Goal: Task Accomplishment & Management: Manage account settings

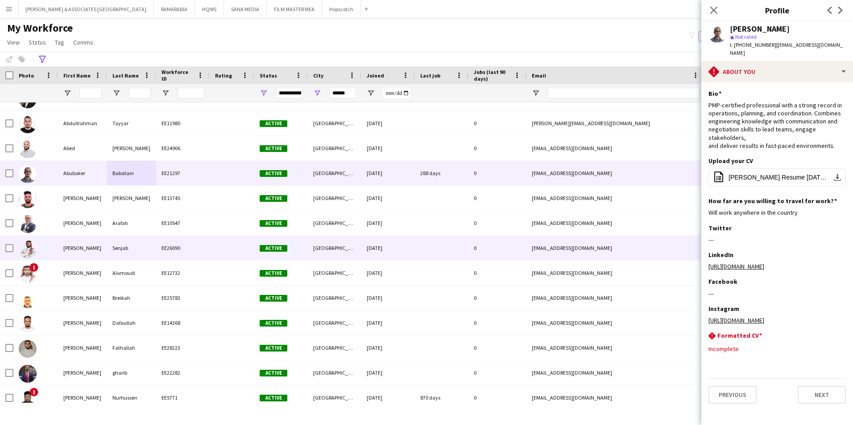
scroll to position [178, 0]
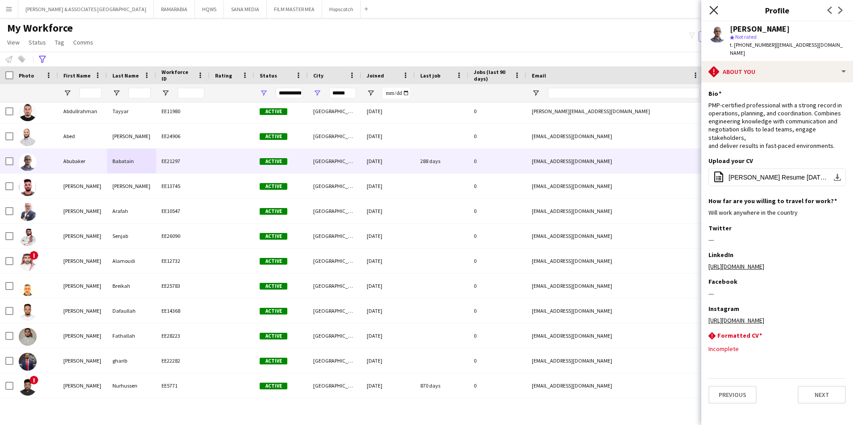
click at [711, 6] on icon "Close pop-in" at bounding box center [713, 10] width 8 height 8
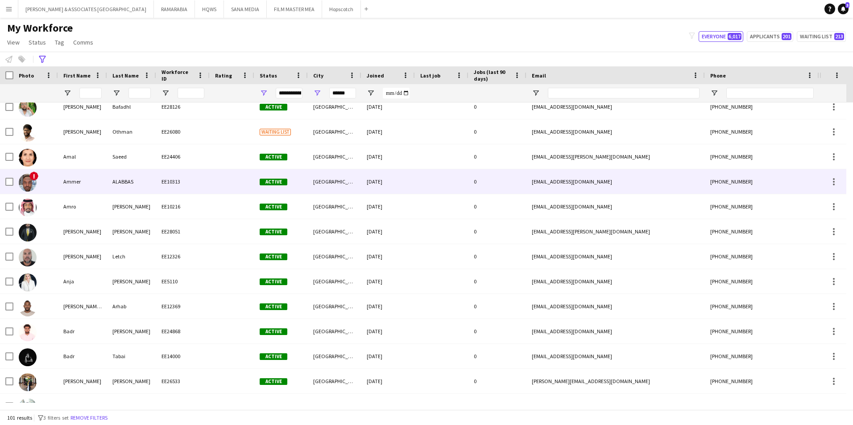
scroll to position [0, 0]
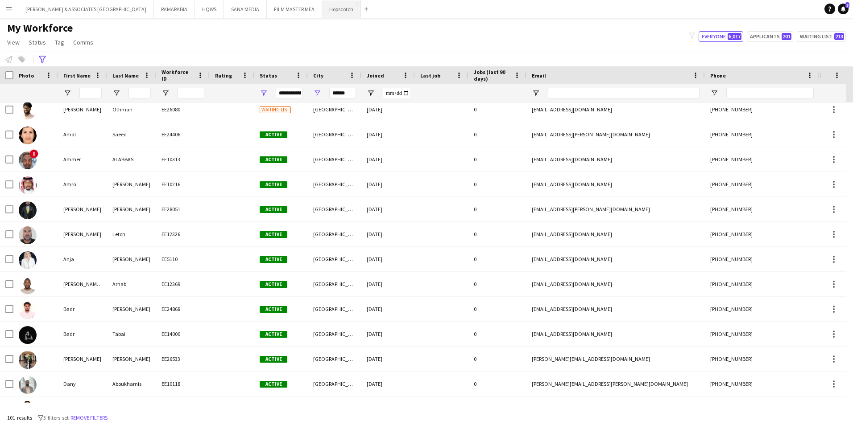
click at [322, 7] on button "Hopscotch Close" at bounding box center [341, 8] width 39 height 17
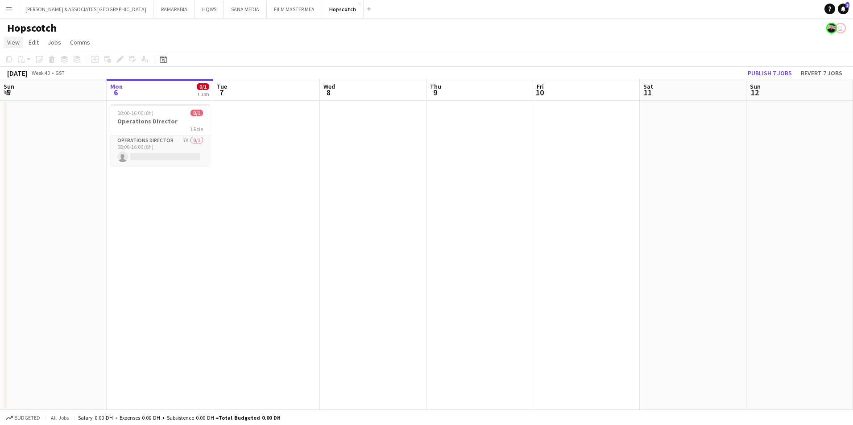
click at [14, 40] on span "View" at bounding box center [13, 42] width 12 height 8
click at [37, 107] on link "Month view" at bounding box center [39, 99] width 71 height 19
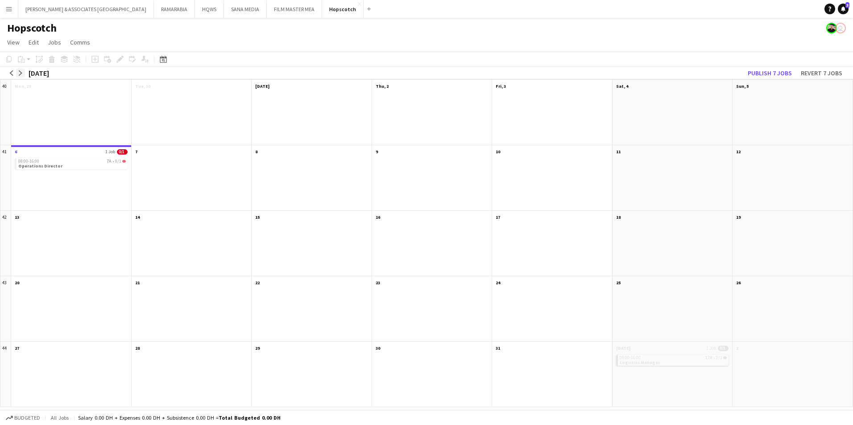
click at [22, 70] on app-icon "arrow-right" at bounding box center [20, 72] width 5 height 5
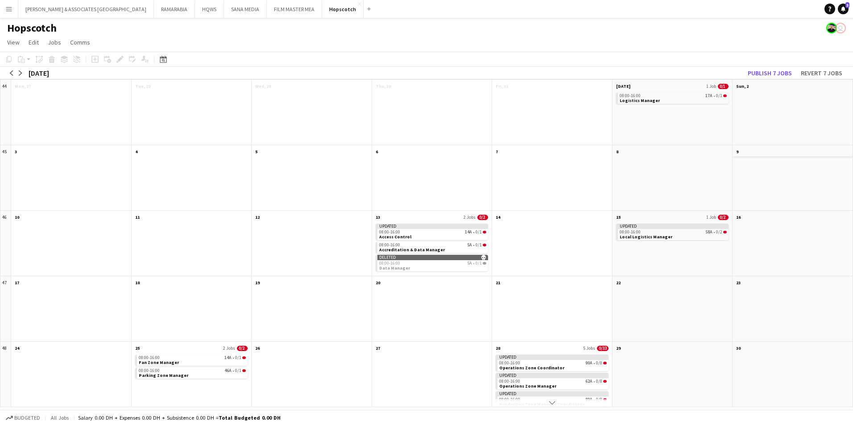
click at [767, 154] on app-month-view-date-header "9" at bounding box center [792, 150] width 120 height 11
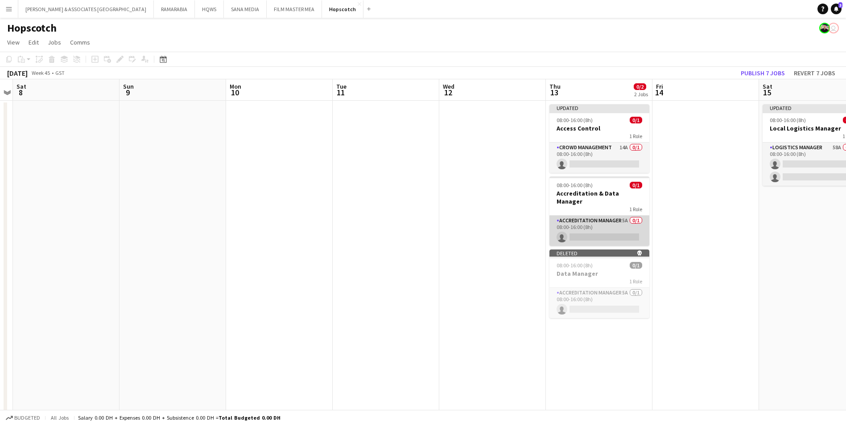
click at [591, 217] on app-card-role "Accreditation Manager 5A 0/1 08:00-16:00 (8h) single-neutral-actions" at bounding box center [599, 231] width 100 height 30
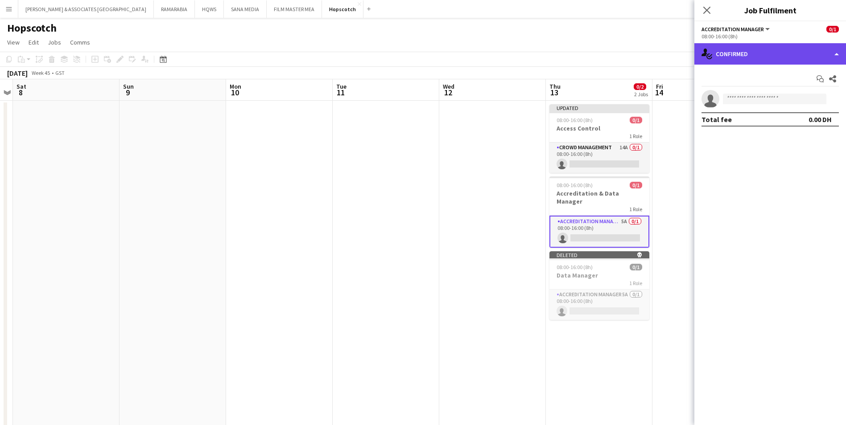
click at [736, 47] on div "single-neutral-actions-check-2 Confirmed" at bounding box center [770, 53] width 152 height 21
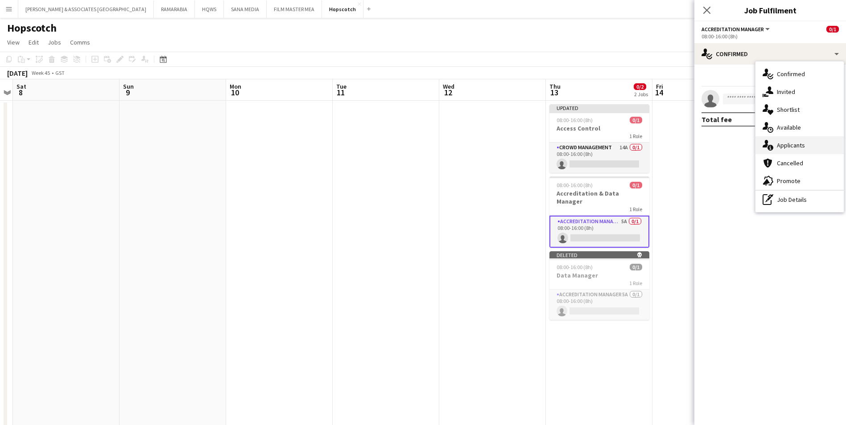
click at [803, 150] on div "single-neutral-actions-information Applicants" at bounding box center [799, 145] width 88 height 18
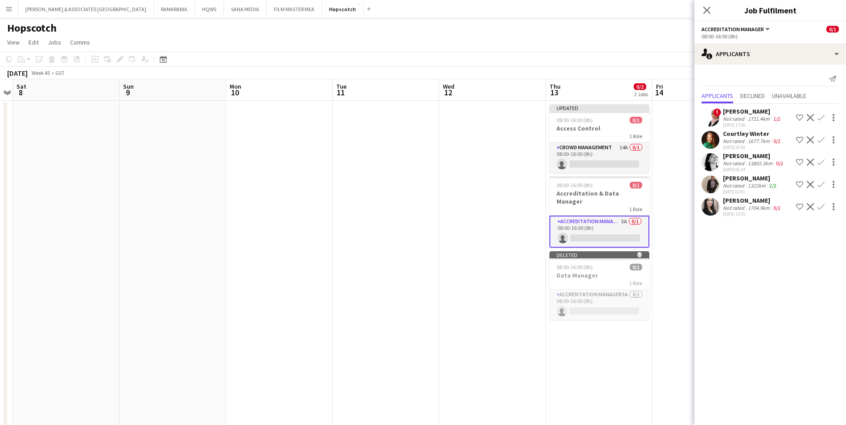
click at [745, 205] on div "Not rated" at bounding box center [734, 208] width 23 height 7
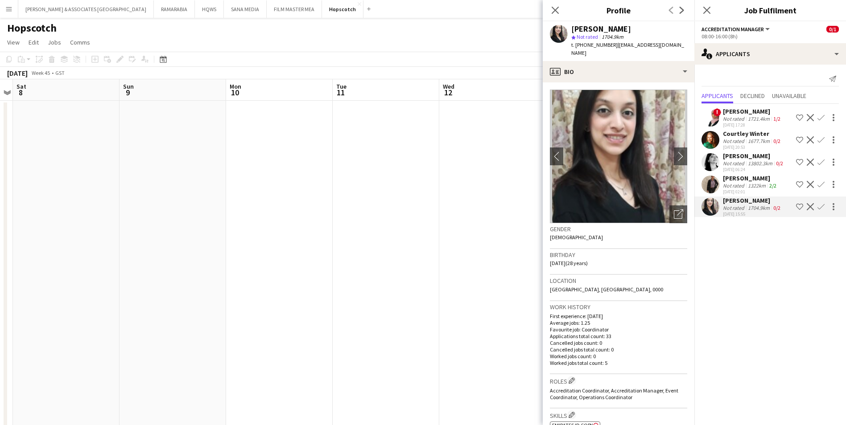
click at [737, 182] on div "Not rated" at bounding box center [734, 185] width 23 height 7
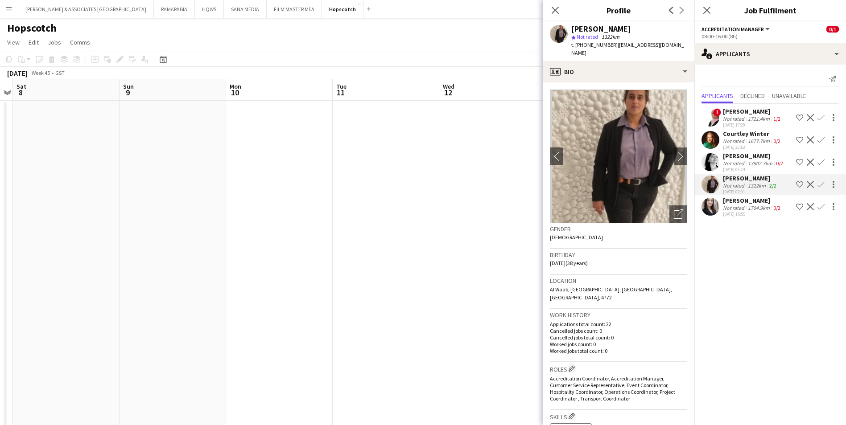
click at [750, 118] on div "1721.4km" at bounding box center [758, 118] width 25 height 7
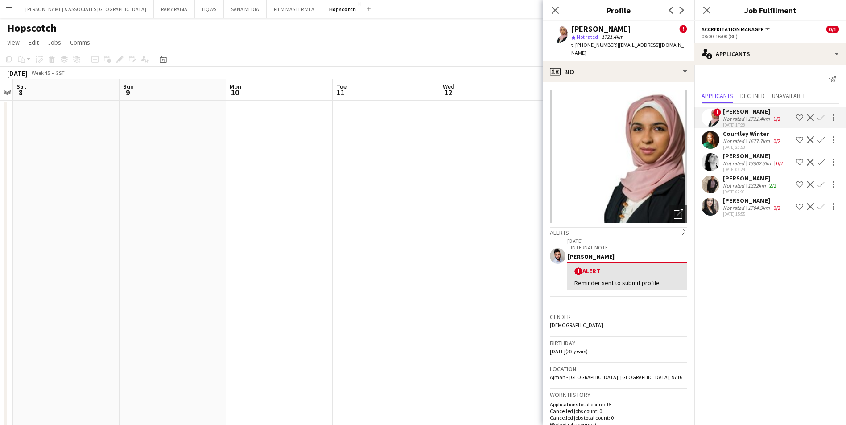
click at [749, 138] on div "1677.7km" at bounding box center [758, 141] width 25 height 7
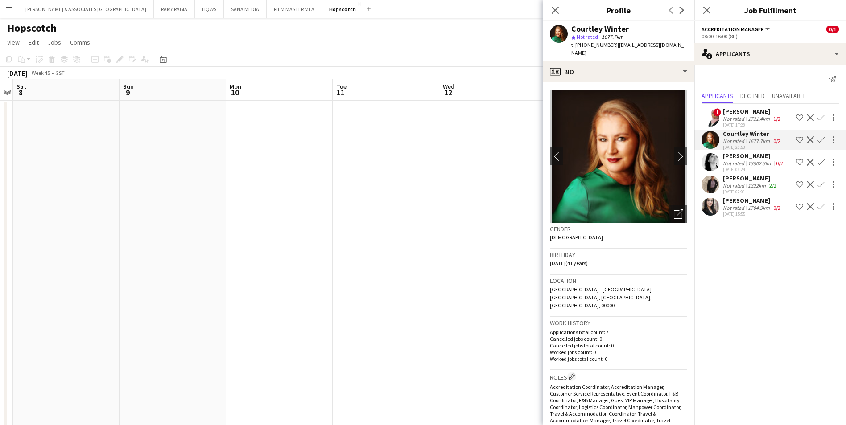
click at [747, 160] on div "13802.3km" at bounding box center [760, 163] width 28 height 7
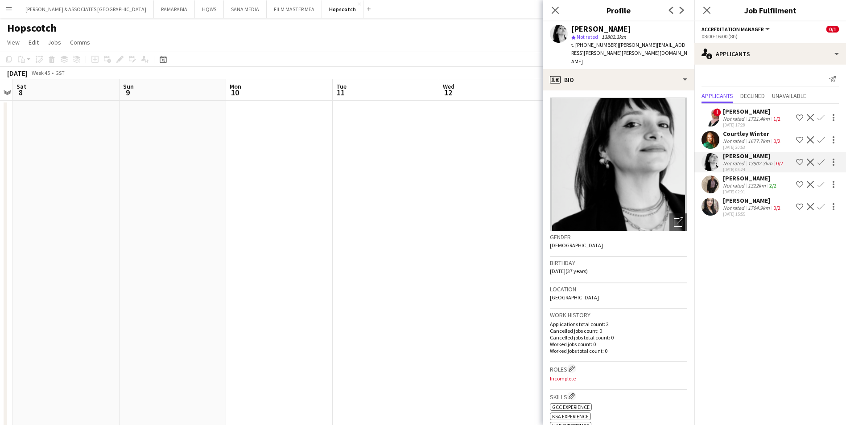
drag, startPoint x: 593, startPoint y: 290, endPoint x: 566, endPoint y: 294, distance: 27.0
click at [566, 294] on div "Location [GEOGRAPHIC_DATA]" at bounding box center [618, 297] width 137 height 26
copy span "[GEOGRAPHIC_DATA]"
click at [750, 182] on div "[PERSON_NAME]" at bounding box center [750, 178] width 55 height 8
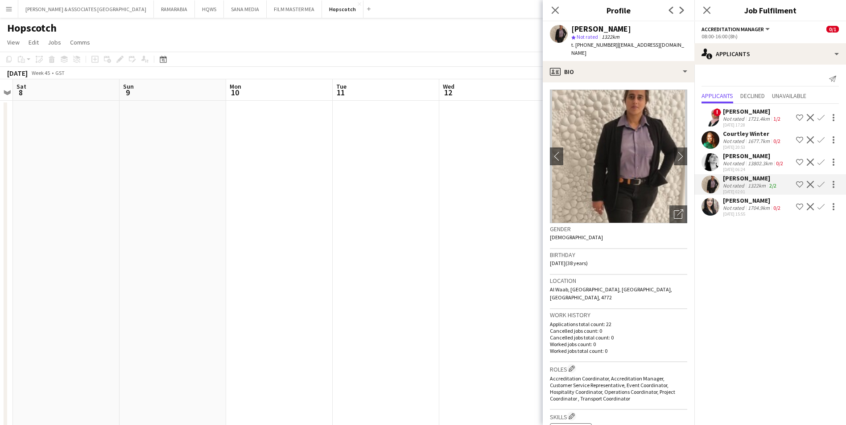
click at [741, 202] on div "[PERSON_NAME]" at bounding box center [752, 201] width 59 height 8
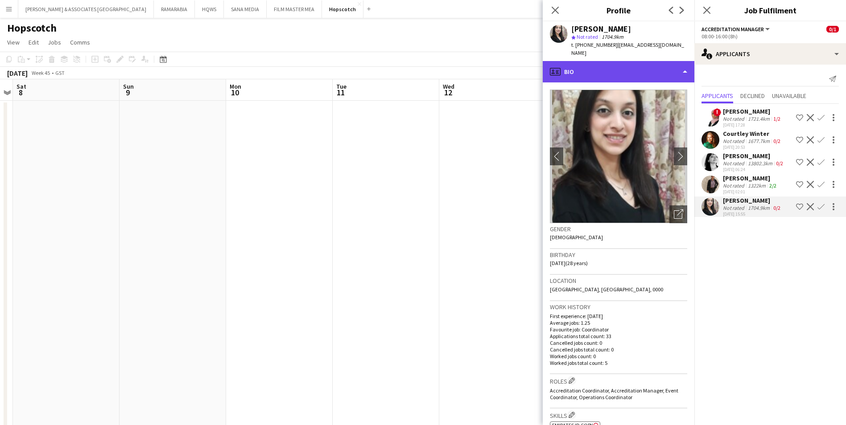
click at [657, 62] on div "profile Bio" at bounding box center [619, 71] width 152 height 21
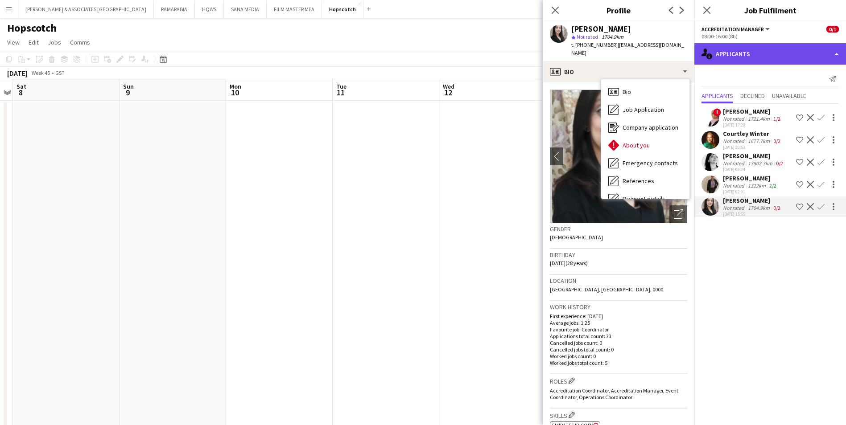
click at [723, 61] on div "single-neutral-actions-information Applicants" at bounding box center [770, 53] width 152 height 21
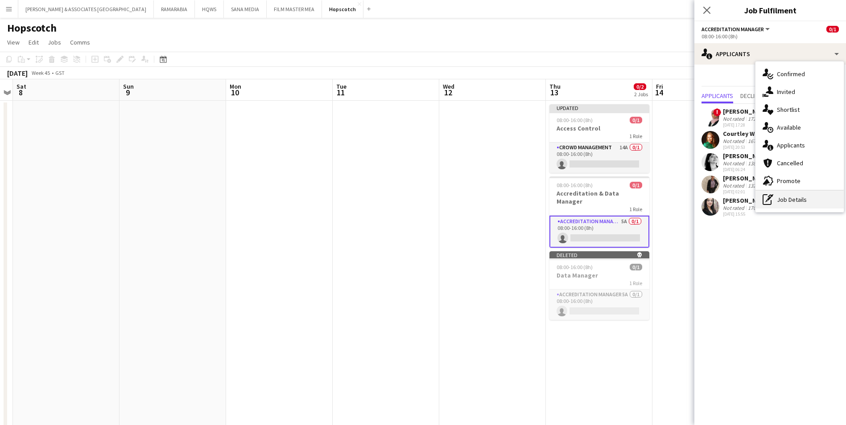
click at [793, 200] on div "pen-write Job Details" at bounding box center [799, 200] width 88 height 18
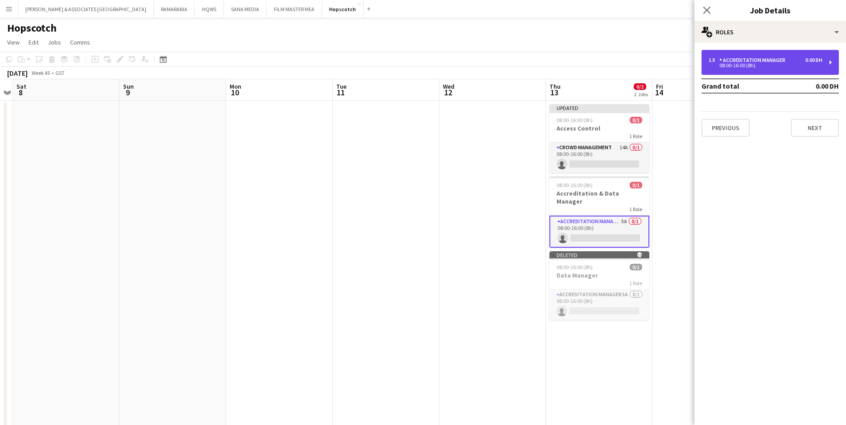
click at [721, 54] on div "1 x Accreditation Manager 0.00 DH 08:00-16:00 (8h)" at bounding box center [769, 62] width 137 height 25
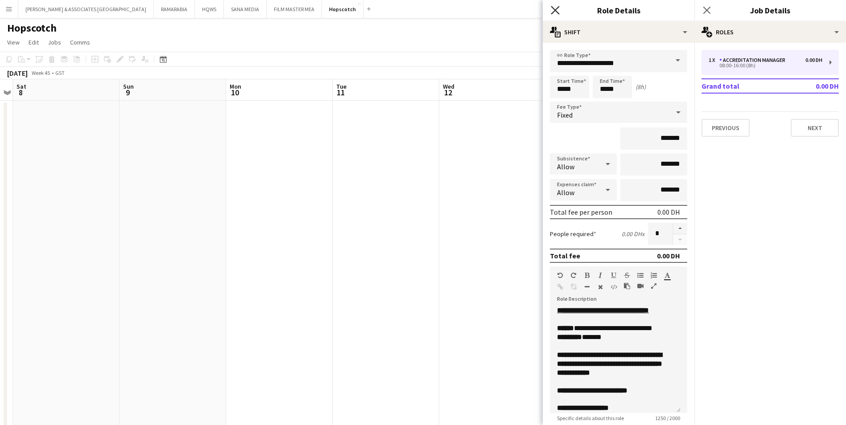
click at [556, 9] on icon at bounding box center [555, 10] width 8 height 8
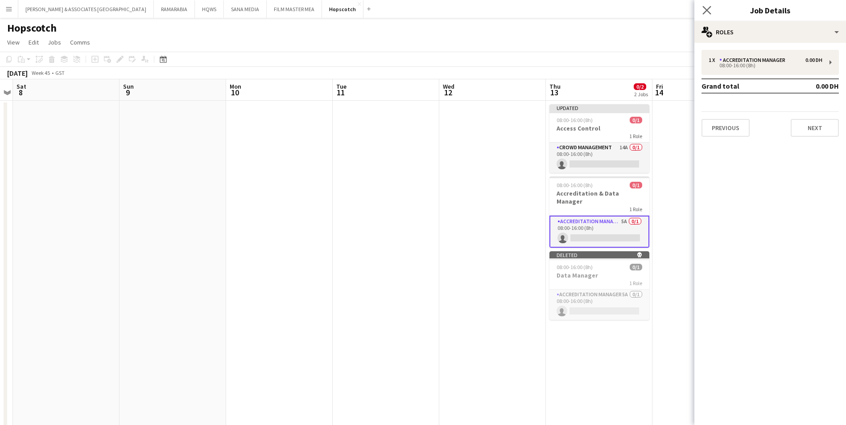
click at [706, 5] on app-icon "Close pop-in" at bounding box center [707, 10] width 13 height 13
